Goal: Task Accomplishment & Management: Use online tool/utility

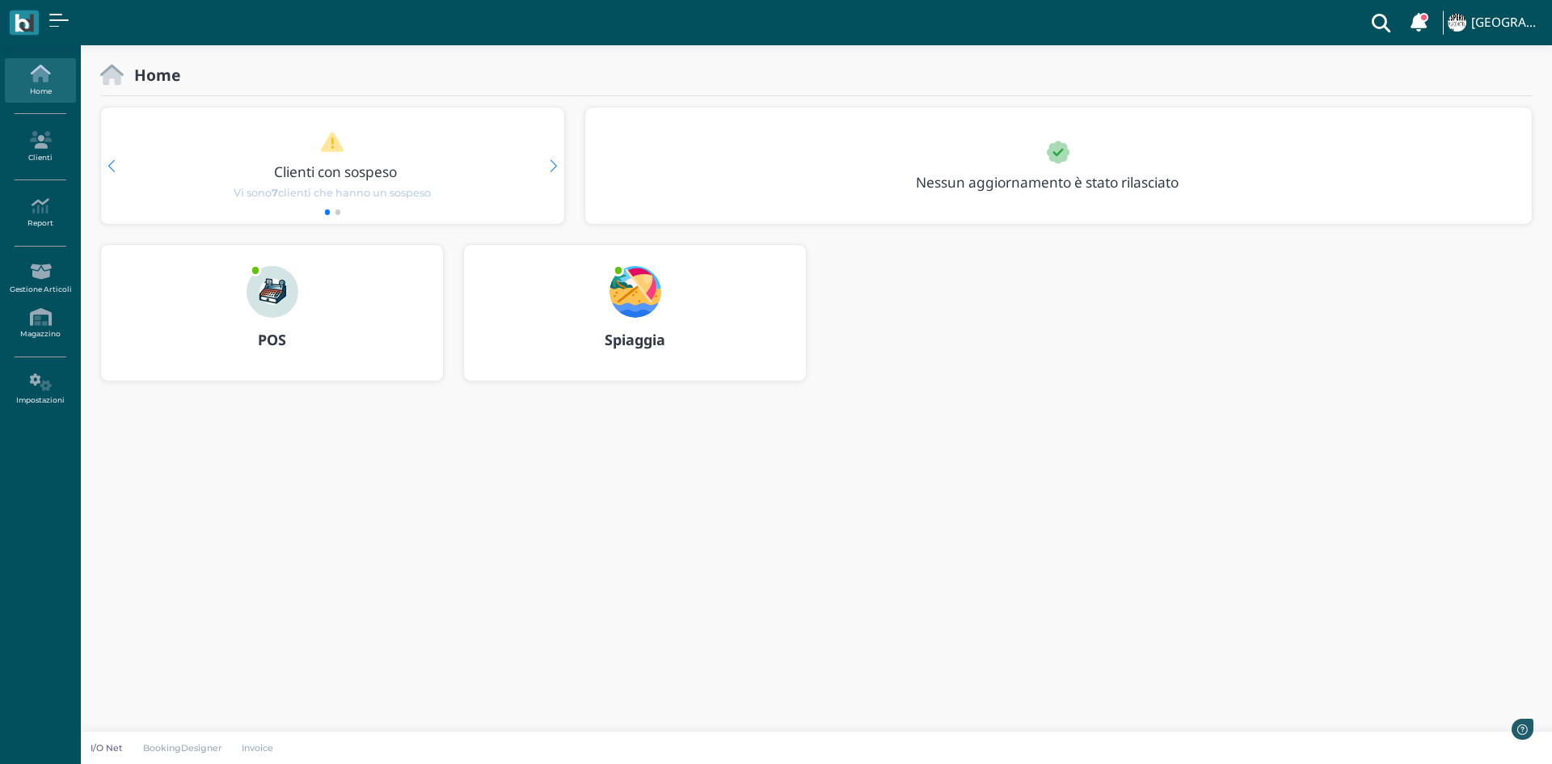
click at [278, 306] on img at bounding box center [273, 292] width 52 height 52
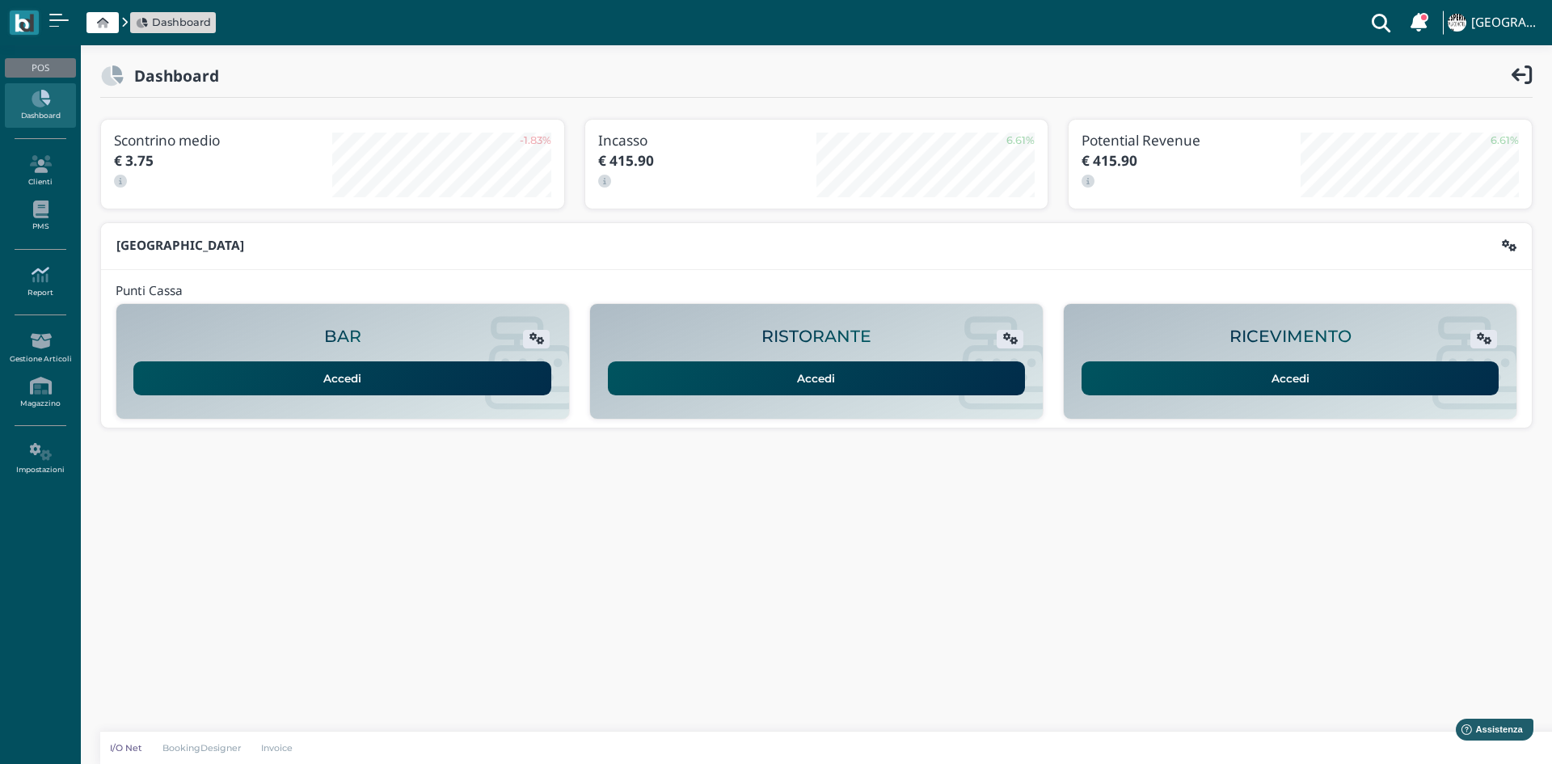
click at [32, 281] on icon at bounding box center [40, 275] width 70 height 18
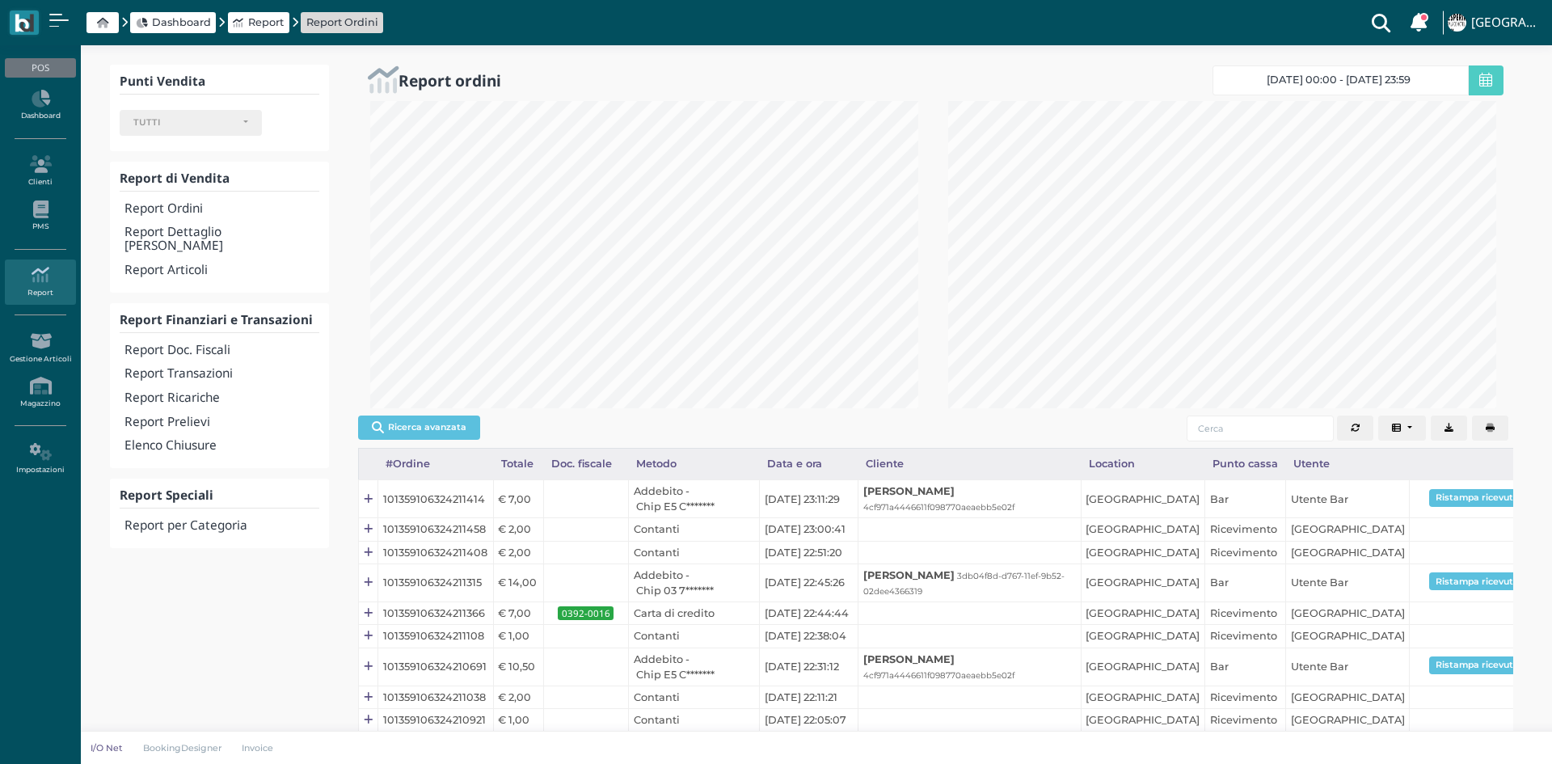
select select
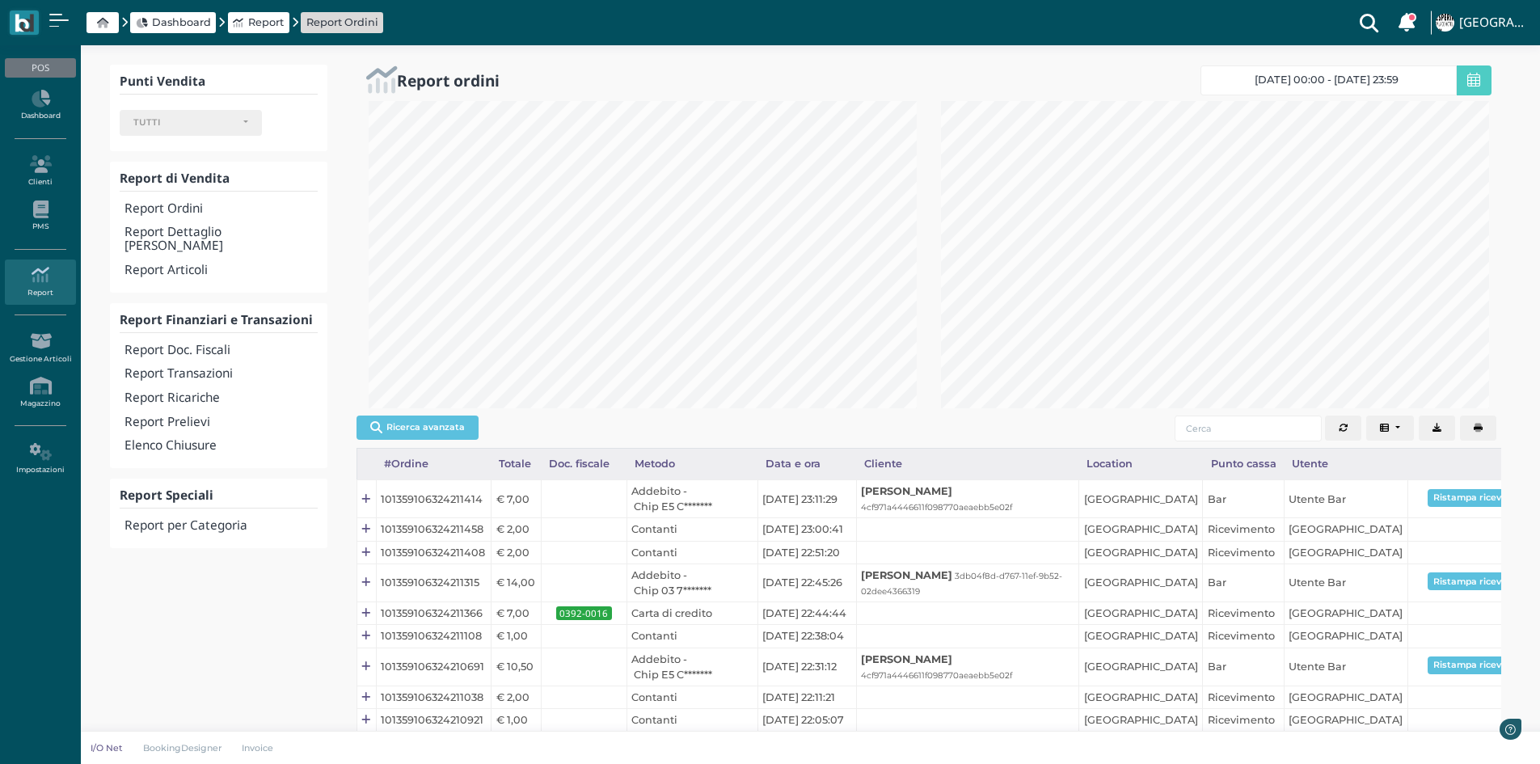
scroll to position [307, 572]
click at [215, 367] on h4 "Report Transazioni" at bounding box center [221, 374] width 192 height 14
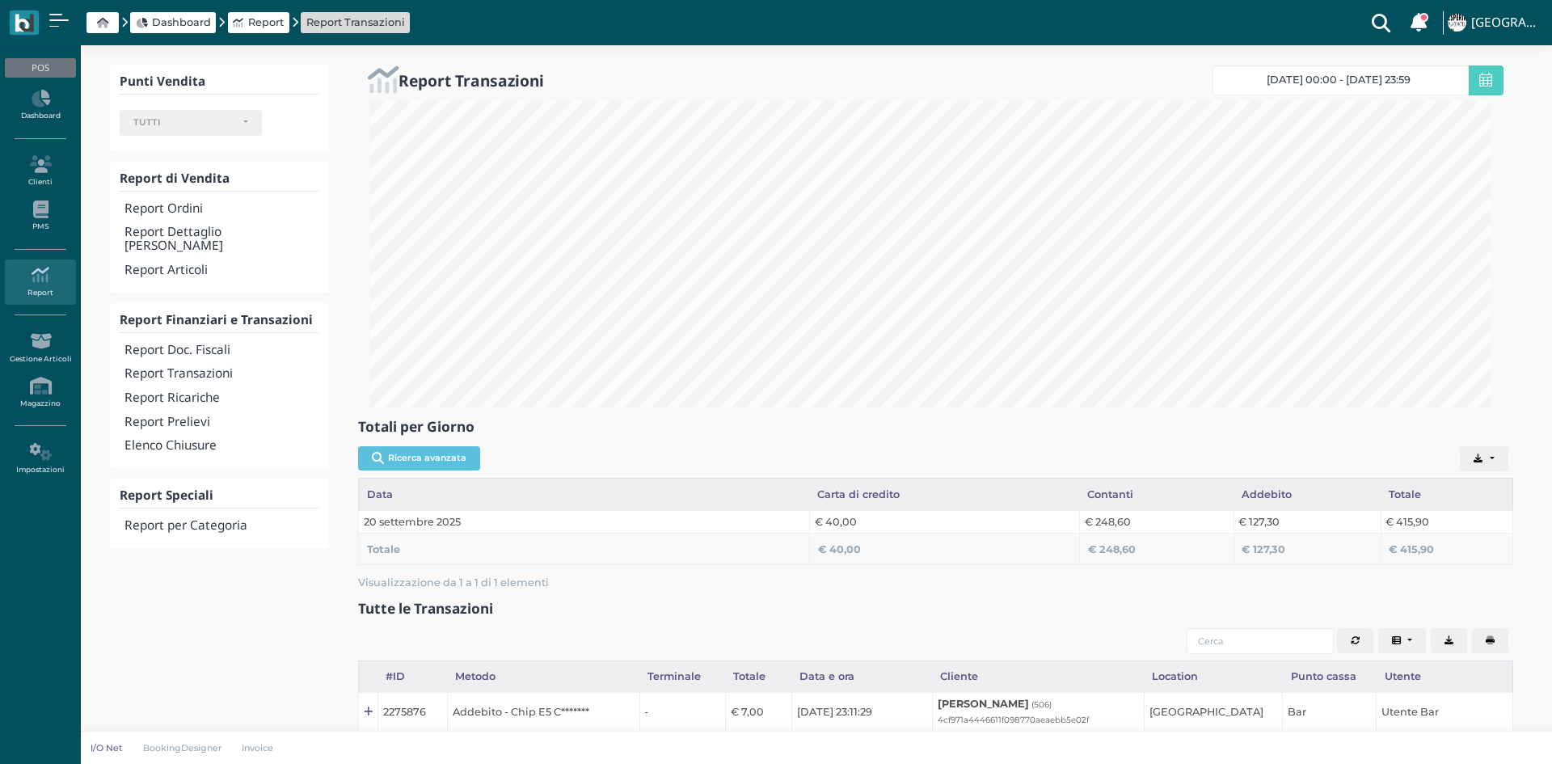
select select
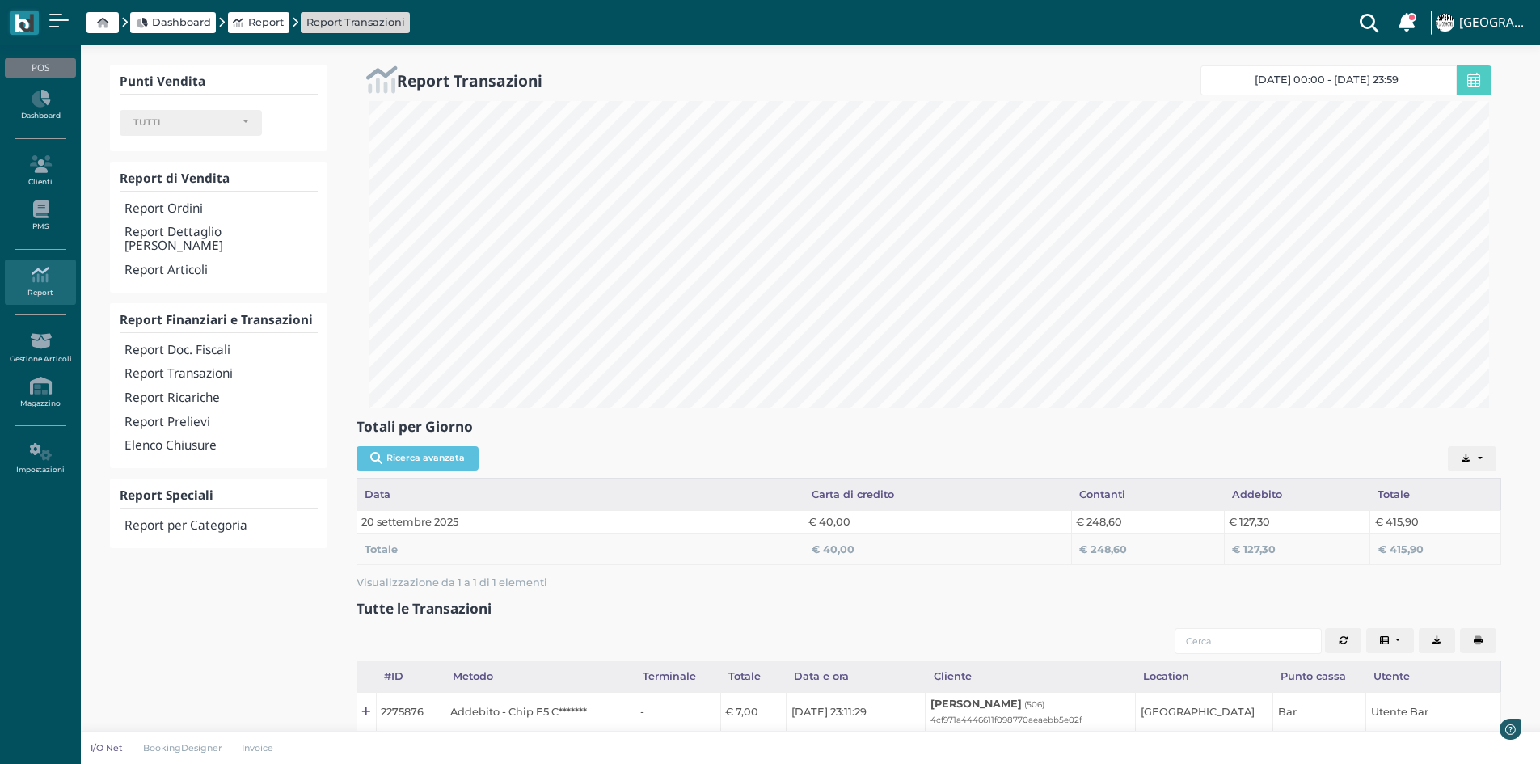
scroll to position [307, 1145]
click at [188, 439] on h4 "Elenco Chiusure" at bounding box center [221, 446] width 192 height 14
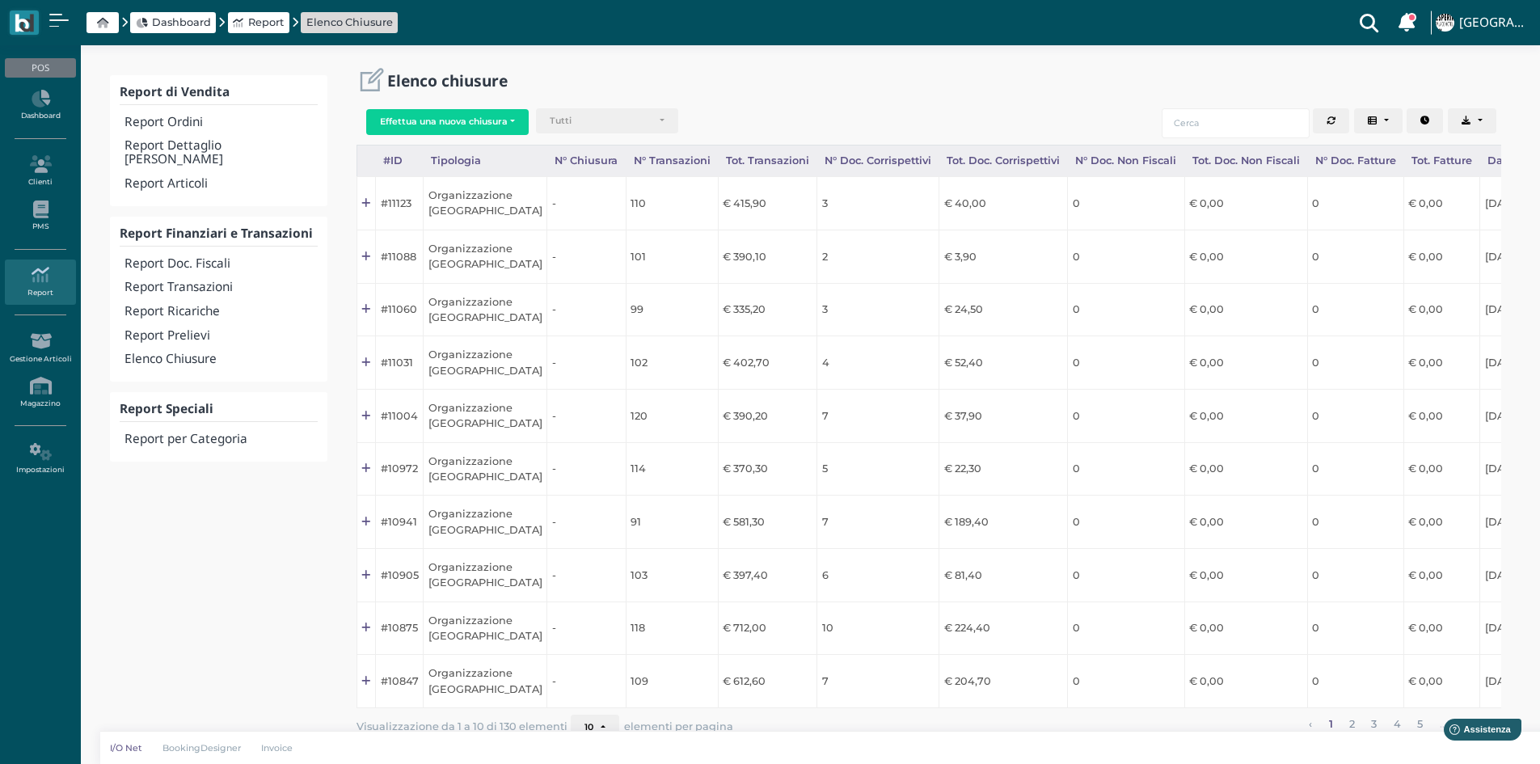
scroll to position [0, 160]
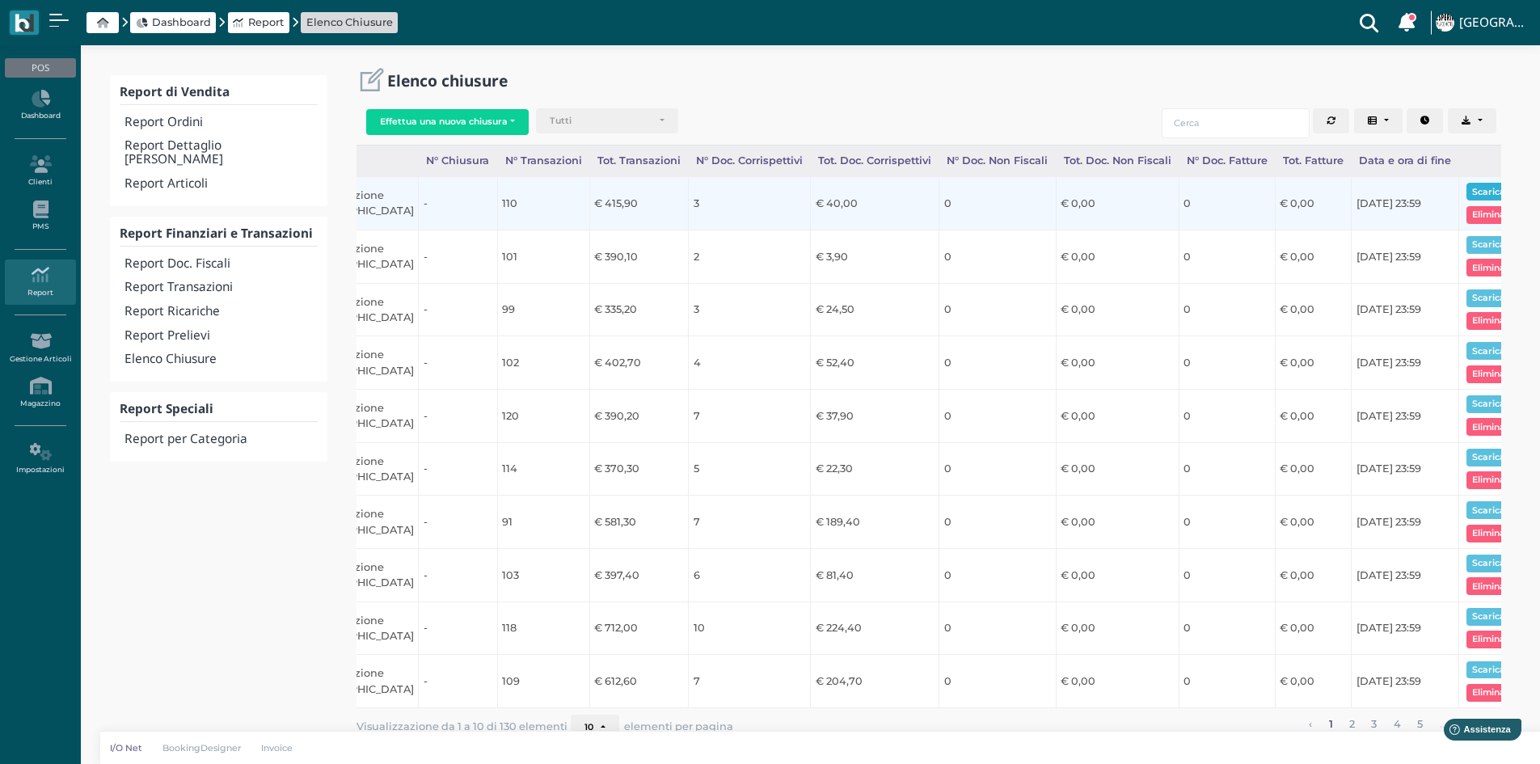
click at [1467, 196] on button "Scarica pdf" at bounding box center [1498, 192] width 62 height 18
